Goal: Transaction & Acquisition: Purchase product/service

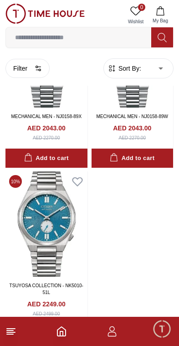
scroll to position [3339, 0]
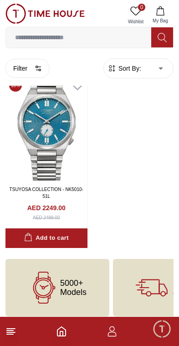
click at [60, 8] on img at bounding box center [44, 14] width 79 height 20
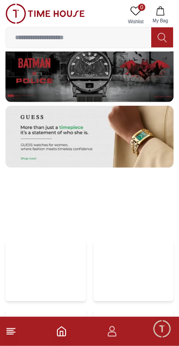
scroll to position [1781, 0]
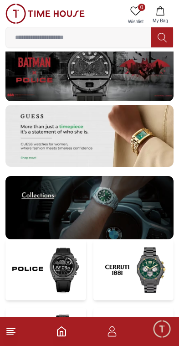
click at [51, 142] on img at bounding box center [89, 136] width 168 height 62
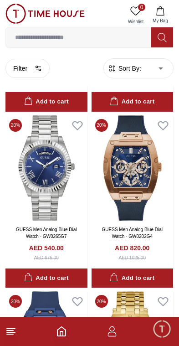
scroll to position [751, 0]
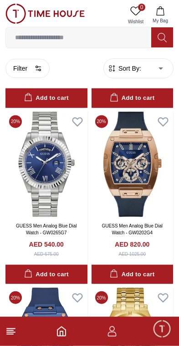
click at [34, 173] on img at bounding box center [46, 164] width 82 height 105
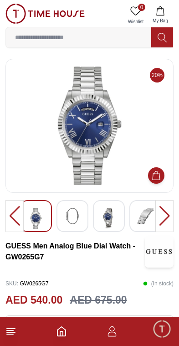
click at [71, 219] on img at bounding box center [72, 216] width 16 height 16
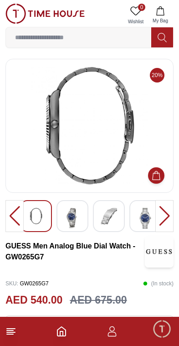
click at [78, 226] on img at bounding box center [72, 218] width 16 height 21
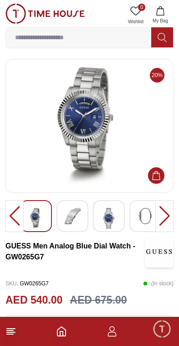
click at [110, 220] on img at bounding box center [109, 218] width 16 height 21
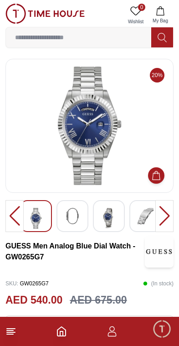
click at [110, 221] on img at bounding box center [109, 218] width 16 height 21
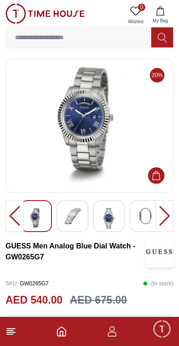
click at [41, 221] on img at bounding box center [36, 218] width 16 height 21
click at [42, 218] on img at bounding box center [36, 218] width 16 height 21
click at [77, 222] on img at bounding box center [72, 216] width 16 height 16
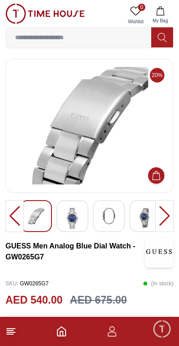
click at [105, 223] on img at bounding box center [109, 216] width 16 height 16
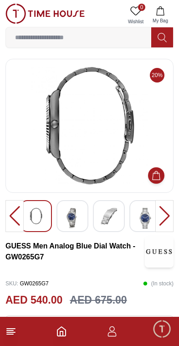
click at [142, 219] on img at bounding box center [145, 218] width 16 height 21
